Goal: Task Accomplishment & Management: Use online tool/utility

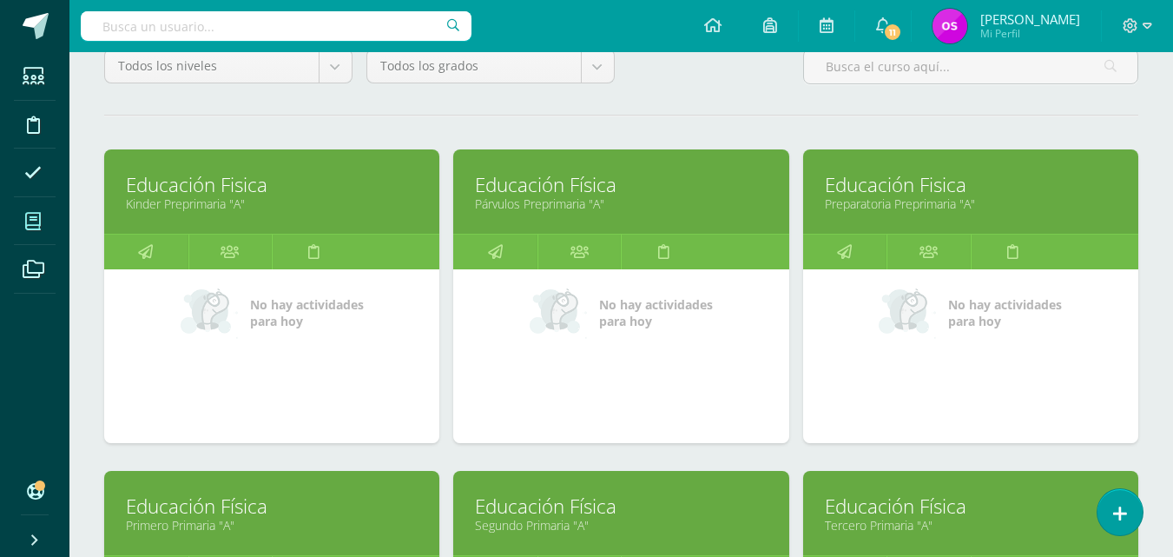
scroll to position [208, 0]
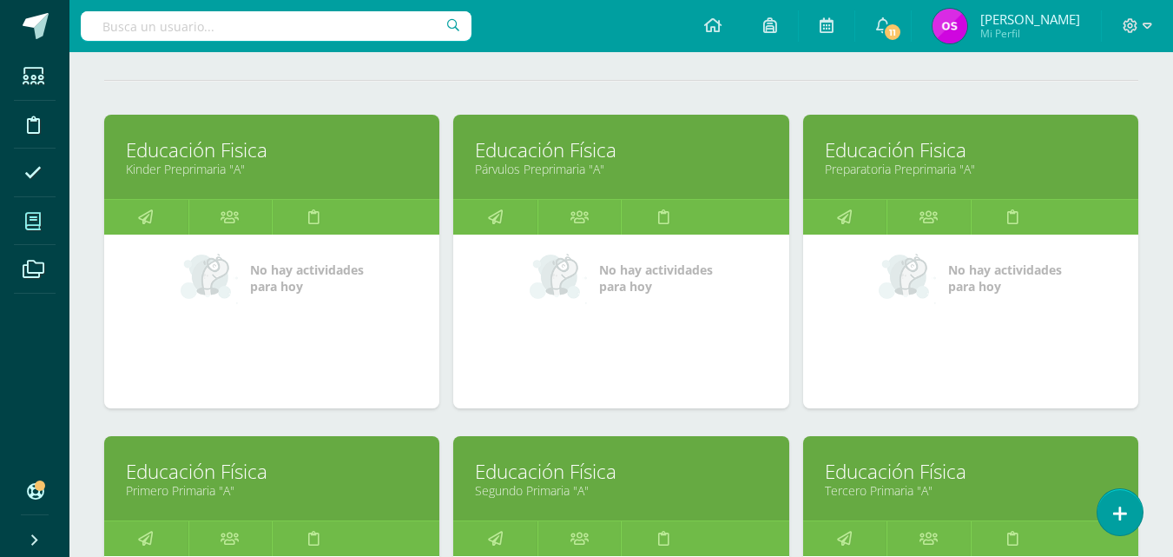
click at [168, 501] on div "Educación Física Primero Primaria "A"" at bounding box center [271, 478] width 335 height 84
click at [186, 480] on link "Educación Física" at bounding box center [272, 471] width 292 height 27
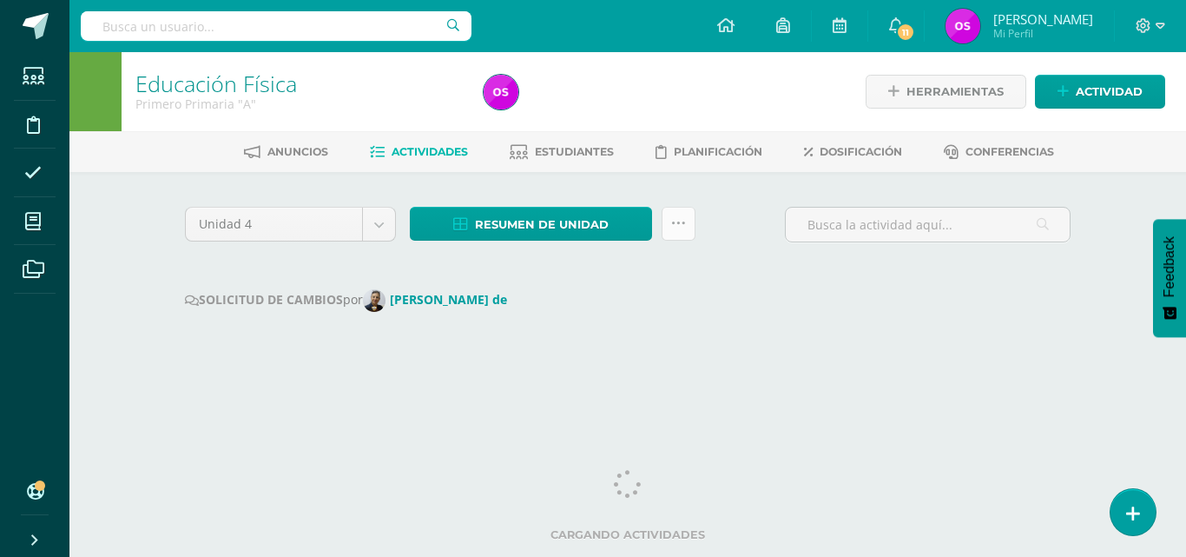
click at [677, 221] on icon at bounding box center [678, 223] width 15 height 15
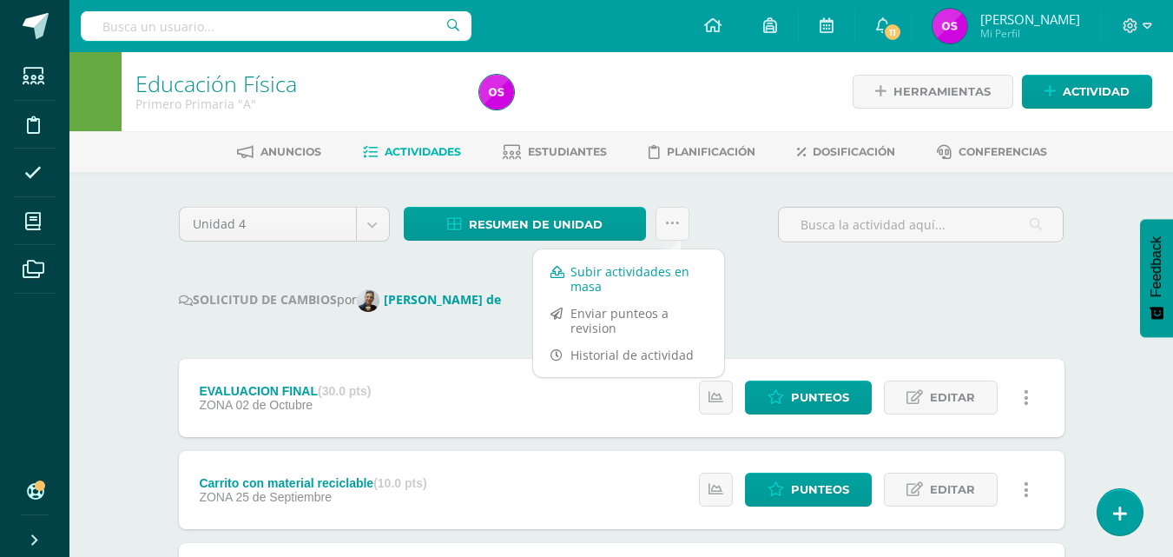
click at [603, 274] on link "Subir actividades en masa" at bounding box center [628, 279] width 191 height 42
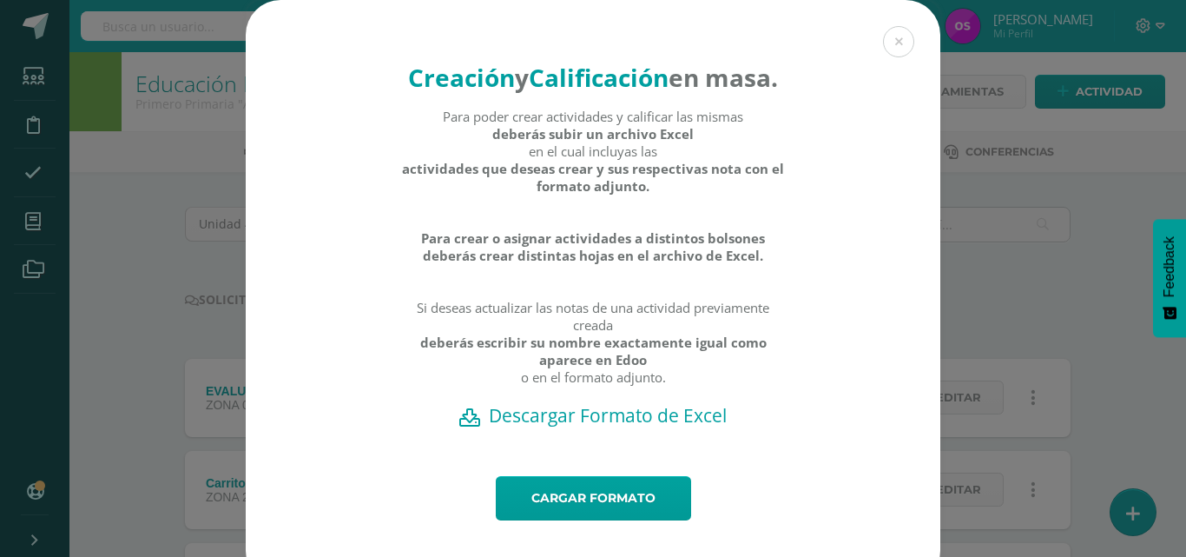
click at [592, 427] on h2 "Descargar Formato de Excel" at bounding box center [593, 415] width 634 height 24
click at [166, 285] on div "Creación y Calificación en masa. Para poder crear actividades y calificar las m…" at bounding box center [593, 292] width 1172 height 585
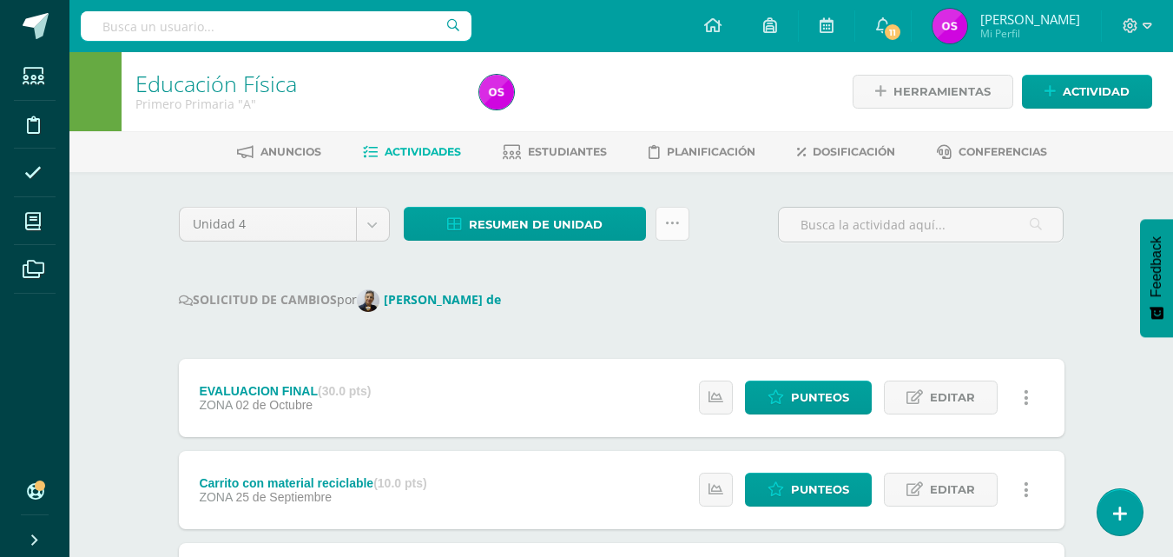
click at [669, 227] on icon at bounding box center [672, 223] width 15 height 15
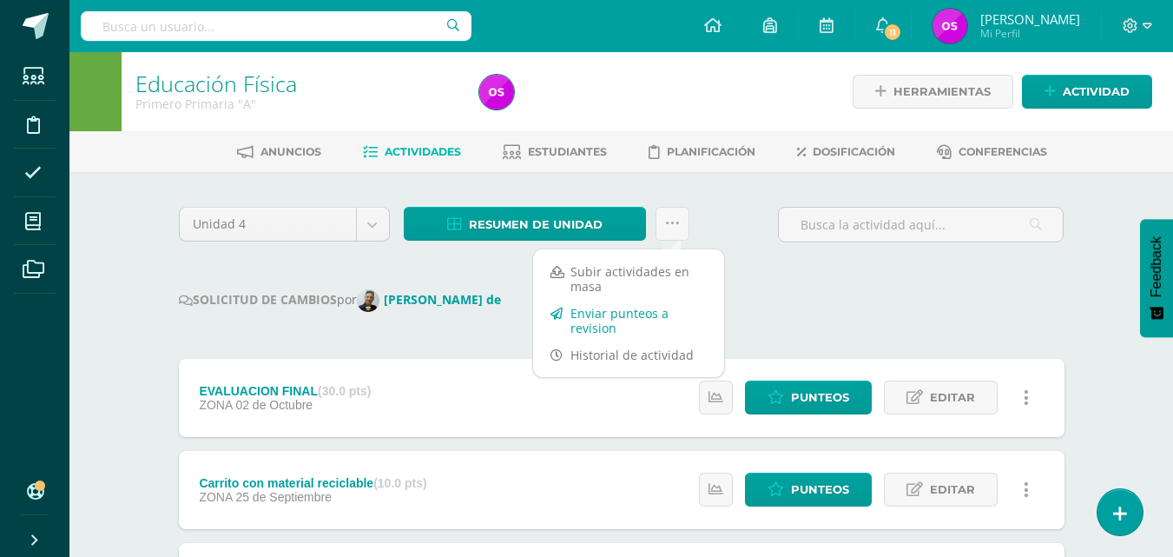
click at [592, 320] on link "Enviar punteos a revision" at bounding box center [628, 321] width 191 height 42
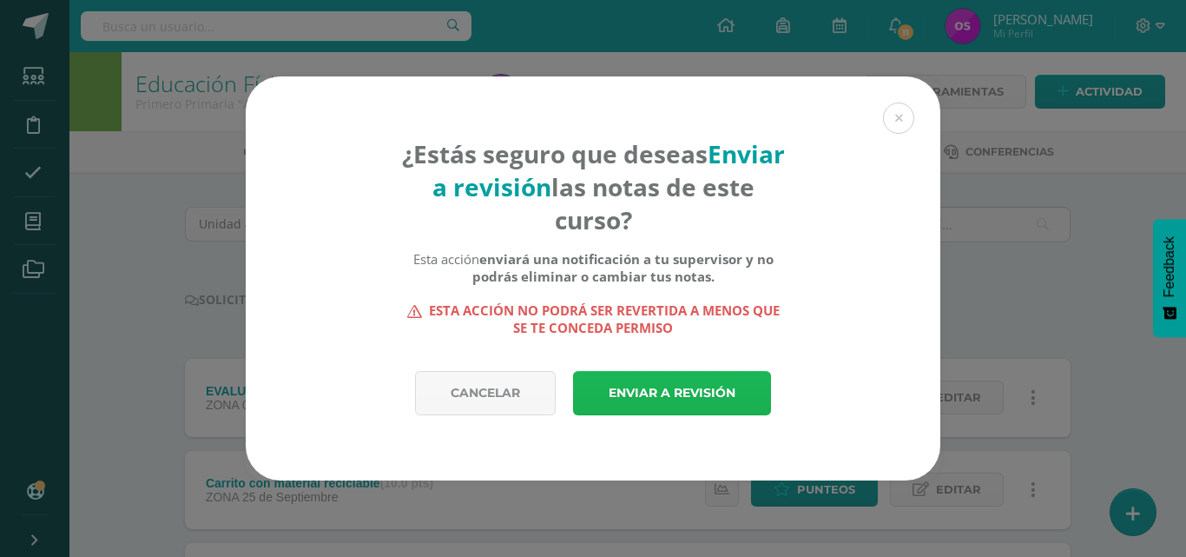
click at [650, 395] on link "Enviar a revisión" at bounding box center [672, 393] width 198 height 44
